Goal: Task Accomplishment & Management: Use online tool/utility

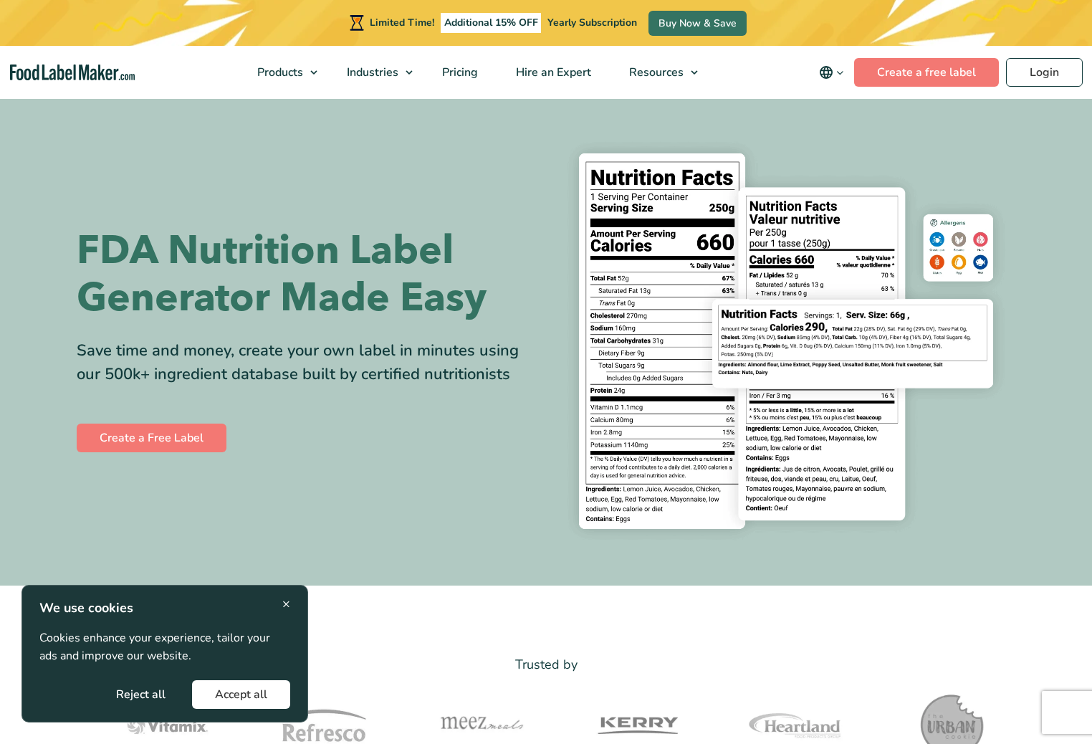
click at [289, 600] on div "× We use cookies Cookies enhance your experience, tailor your ads and improve o…" at bounding box center [164, 654] width 287 height 138
click at [289, 600] on span "×" at bounding box center [286, 603] width 8 height 19
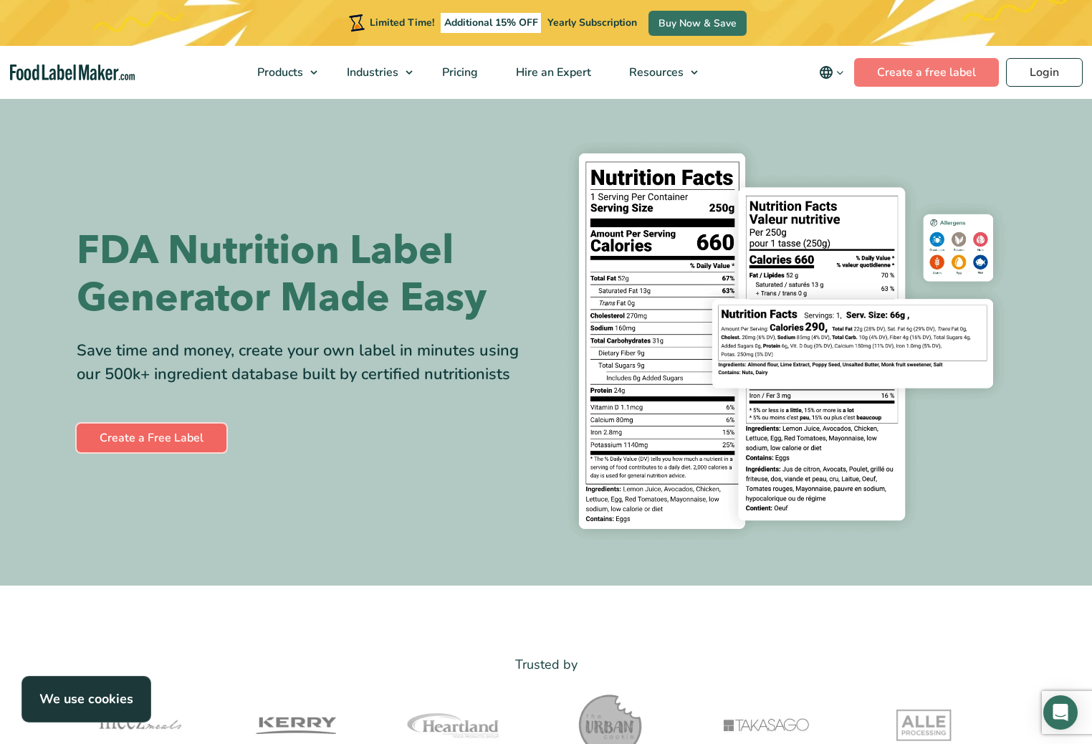
click at [162, 441] on link "Create a Free Label" at bounding box center [152, 437] width 150 height 29
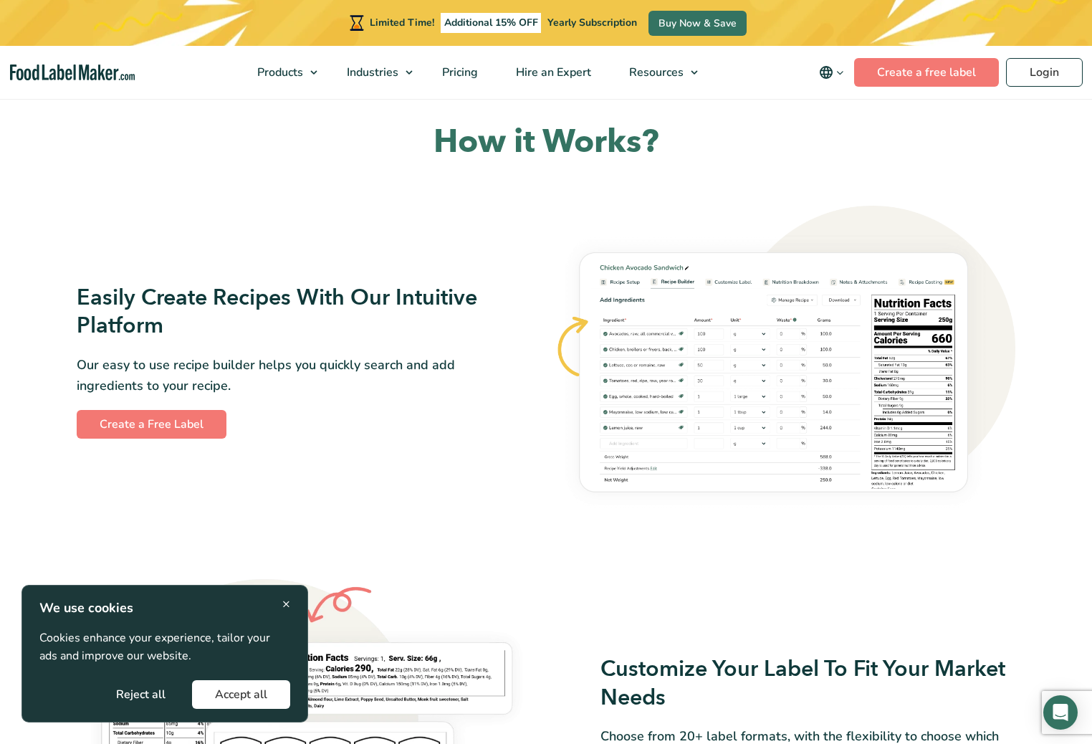
scroll to position [780, 0]
